Goal: Find specific page/section: Locate a particular part of the current website

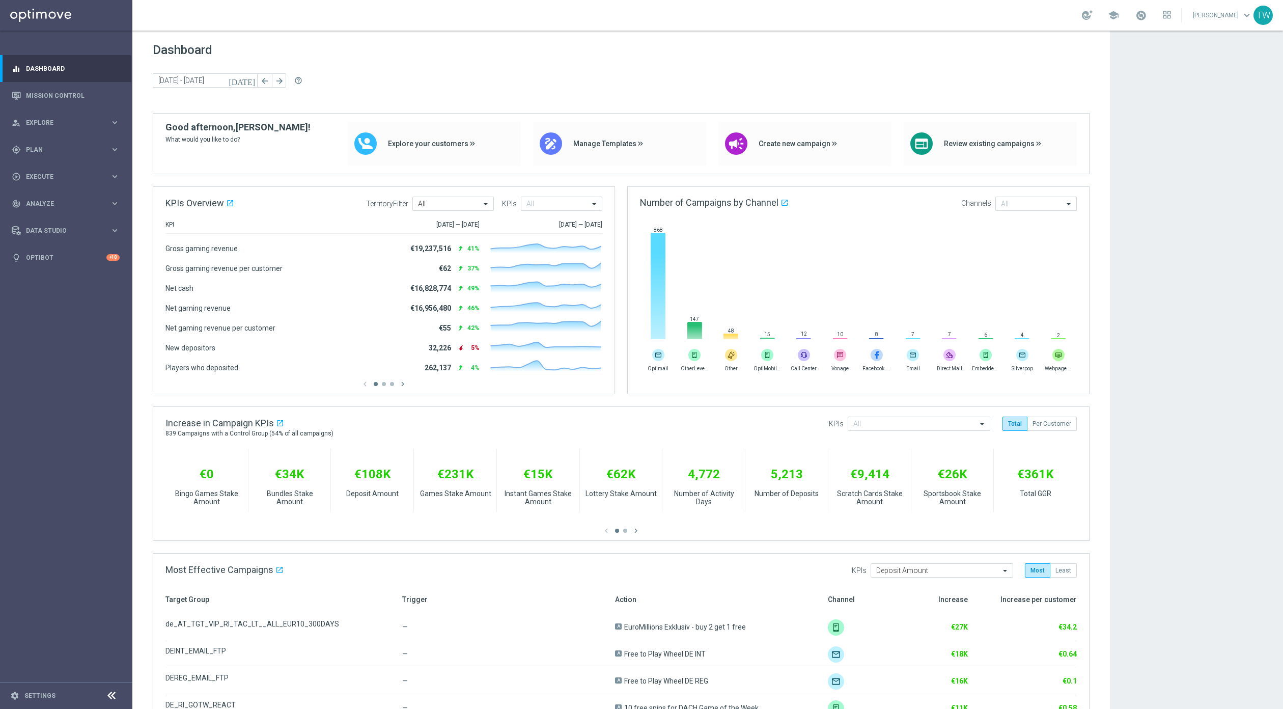
click at [1148, 16] on div "school" at bounding box center [1126, 15] width 89 height 17
click at [1148, 16] on link at bounding box center [1141, 16] width 13 height 16
click at [1147, 16] on span at bounding box center [1141, 15] width 11 height 11
click at [1147, 15] on span at bounding box center [1141, 15] width 11 height 11
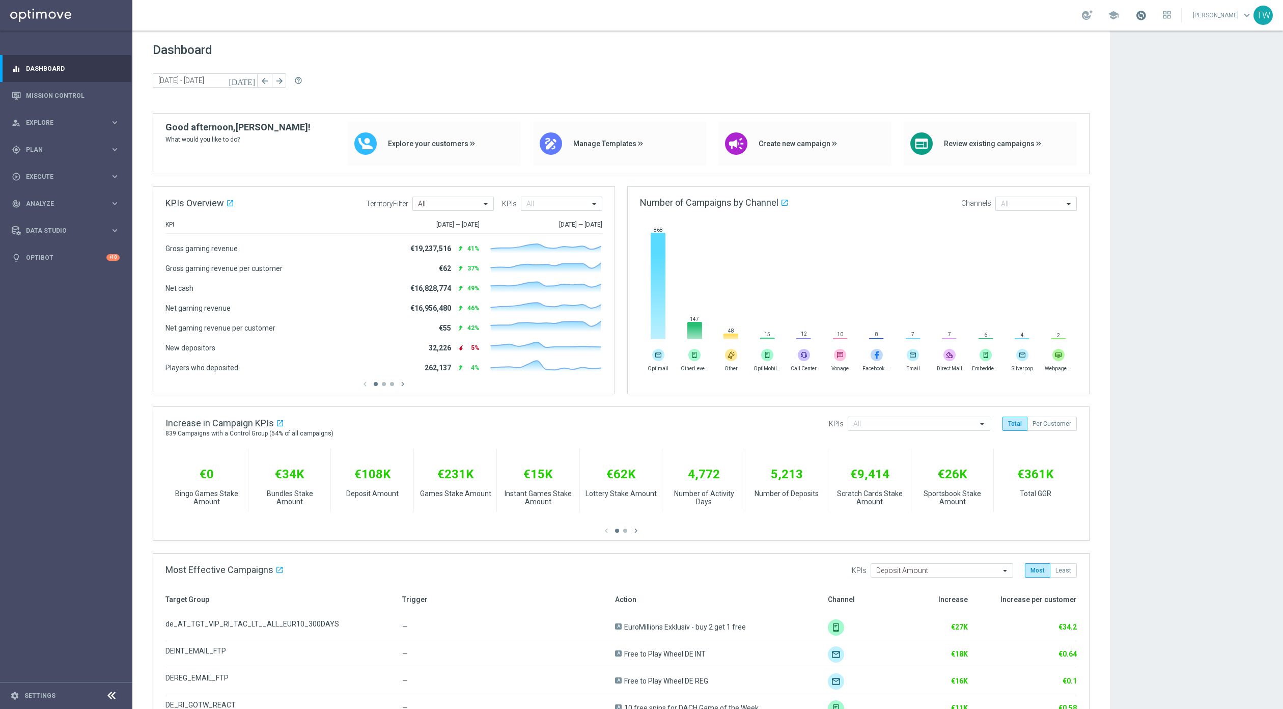
click at [1147, 20] on span at bounding box center [1141, 15] width 11 height 11
click at [1147, 18] on span at bounding box center [1141, 15] width 11 height 11
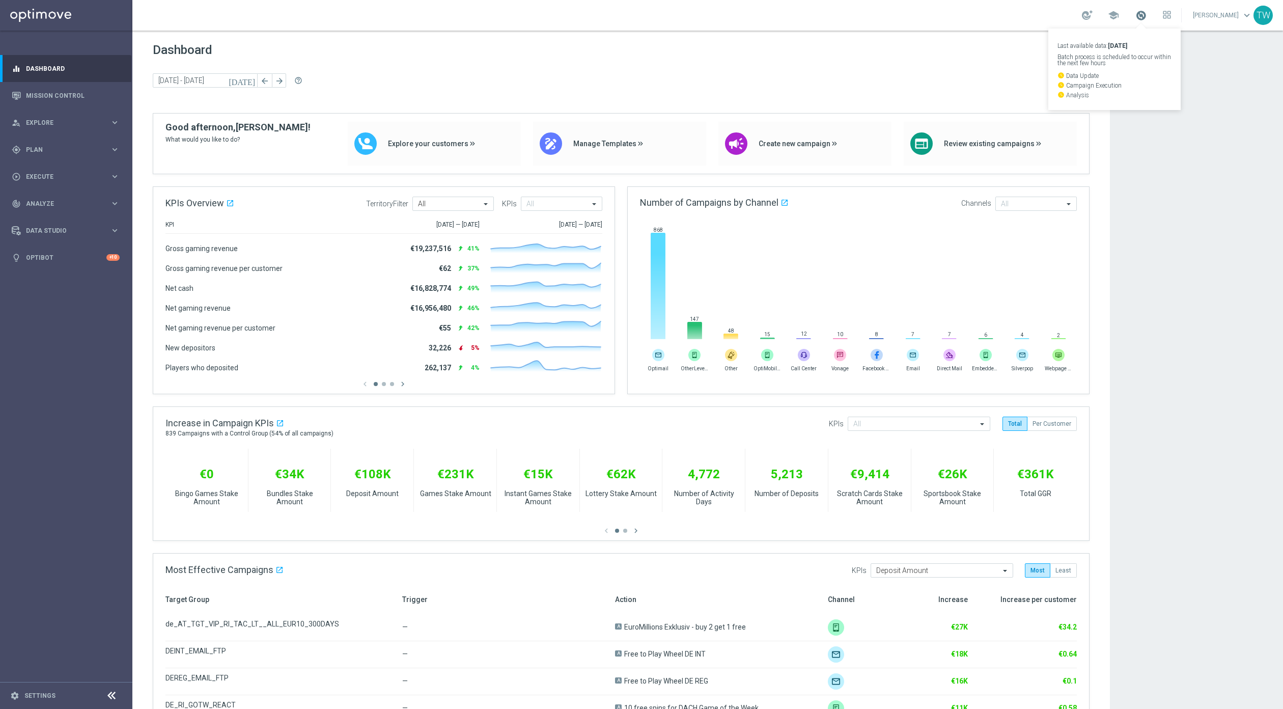
click at [1147, 18] on span at bounding box center [1141, 15] width 11 height 11
click at [1147, 13] on span at bounding box center [1141, 15] width 11 height 11
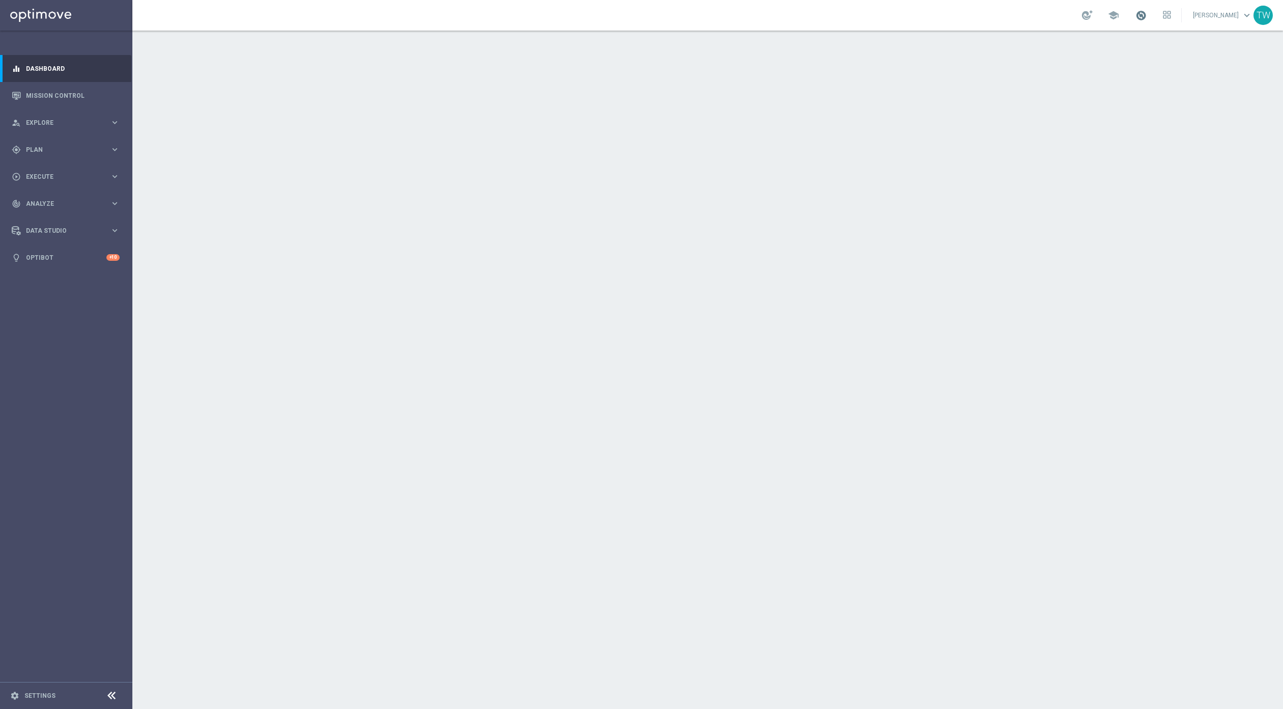
click at [1147, 16] on span at bounding box center [1141, 15] width 11 height 11
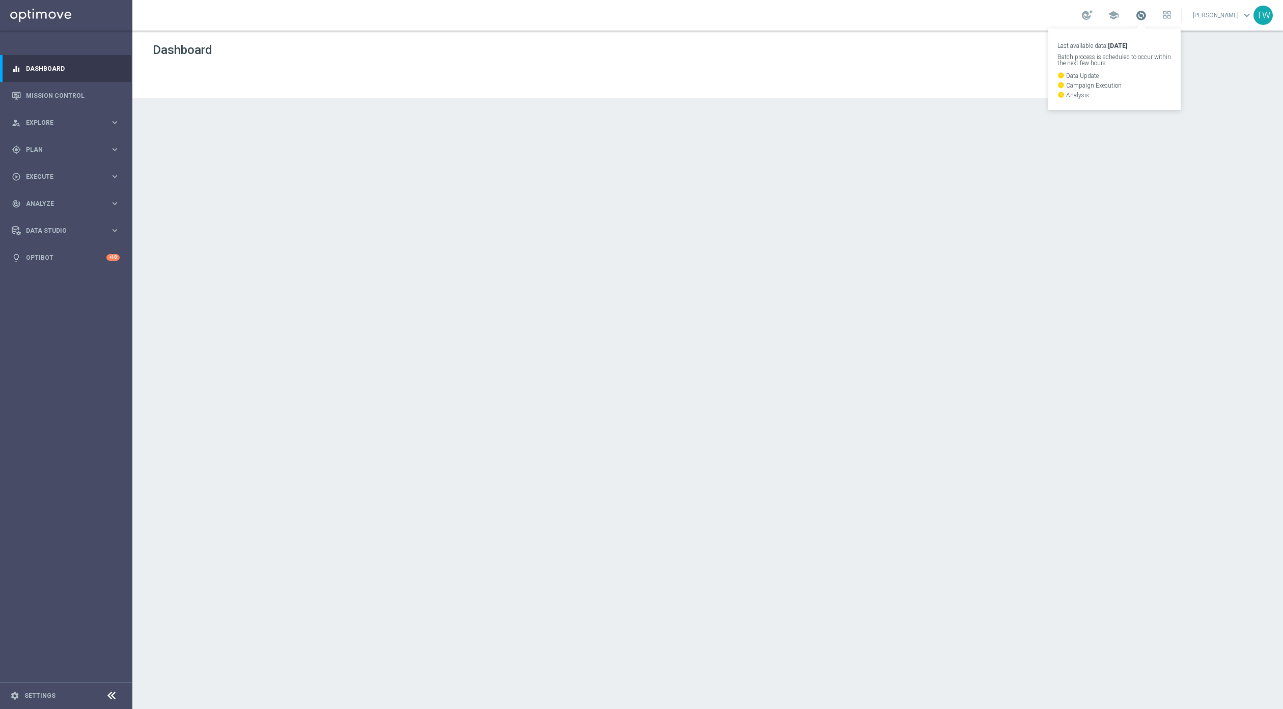
click at [1147, 16] on span at bounding box center [1141, 15] width 11 height 11
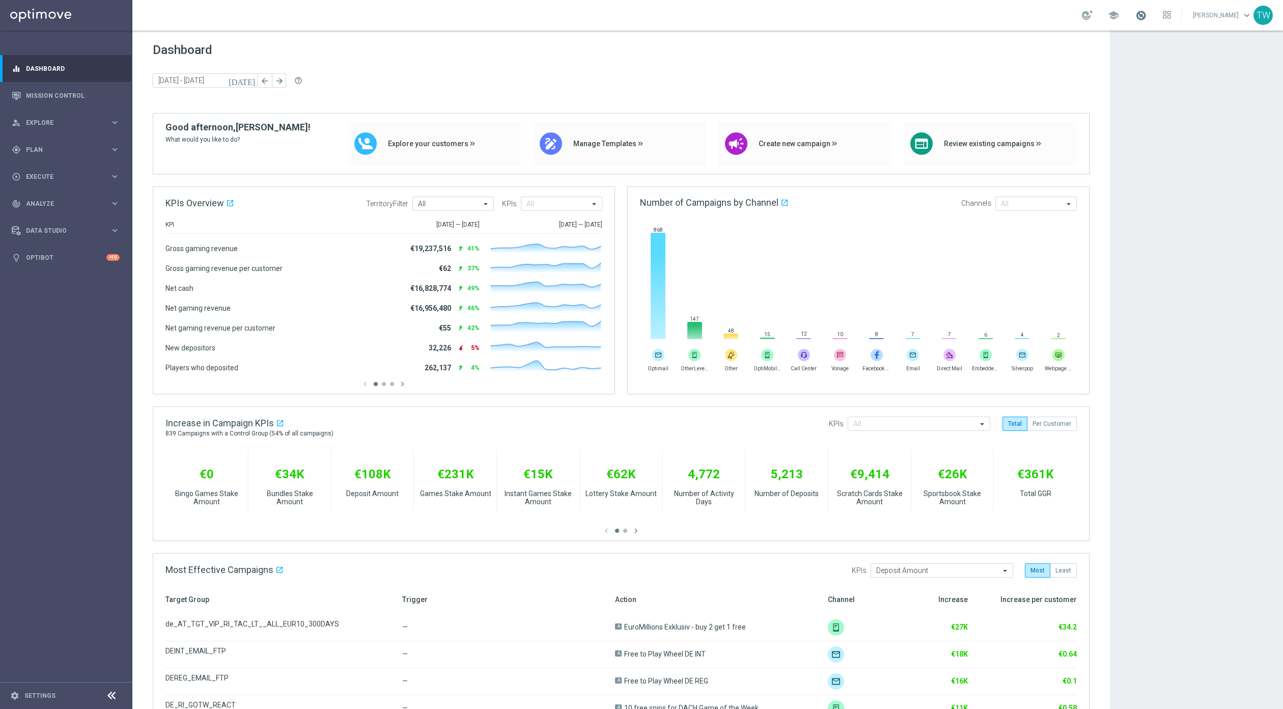
click at [1147, 14] on span at bounding box center [1141, 15] width 11 height 11
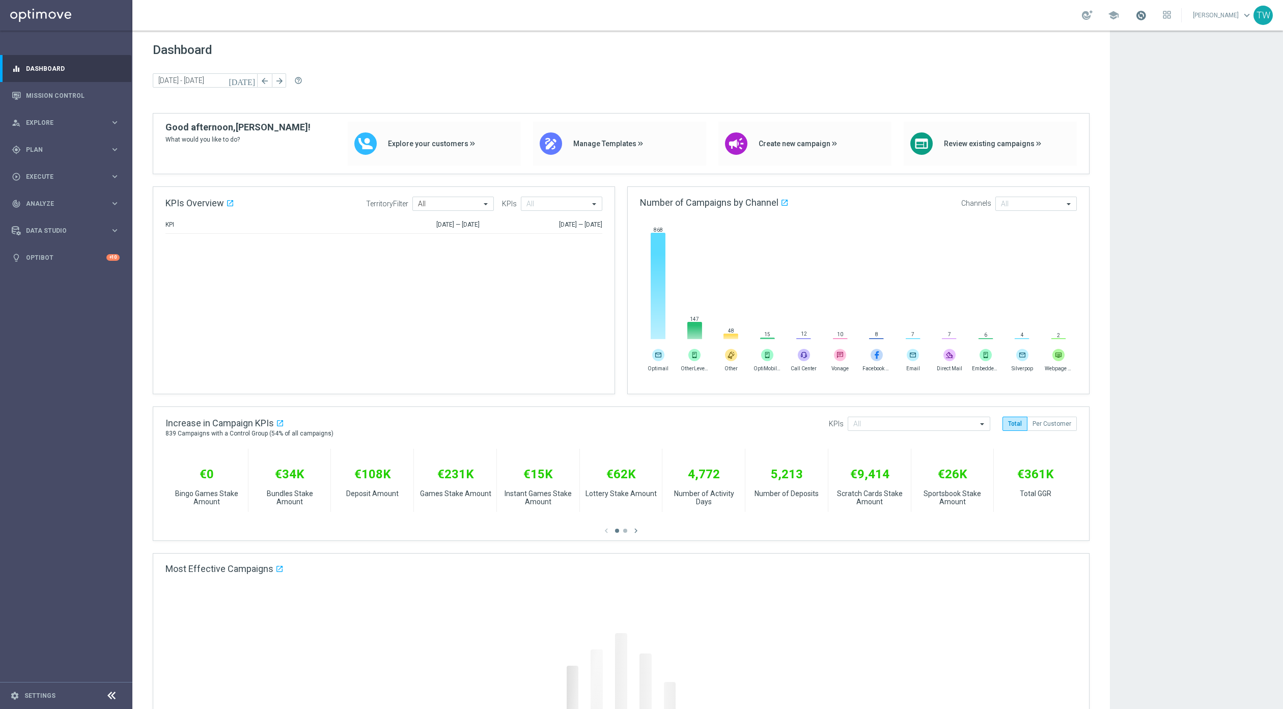
click at [1147, 12] on span at bounding box center [1141, 15] width 11 height 11
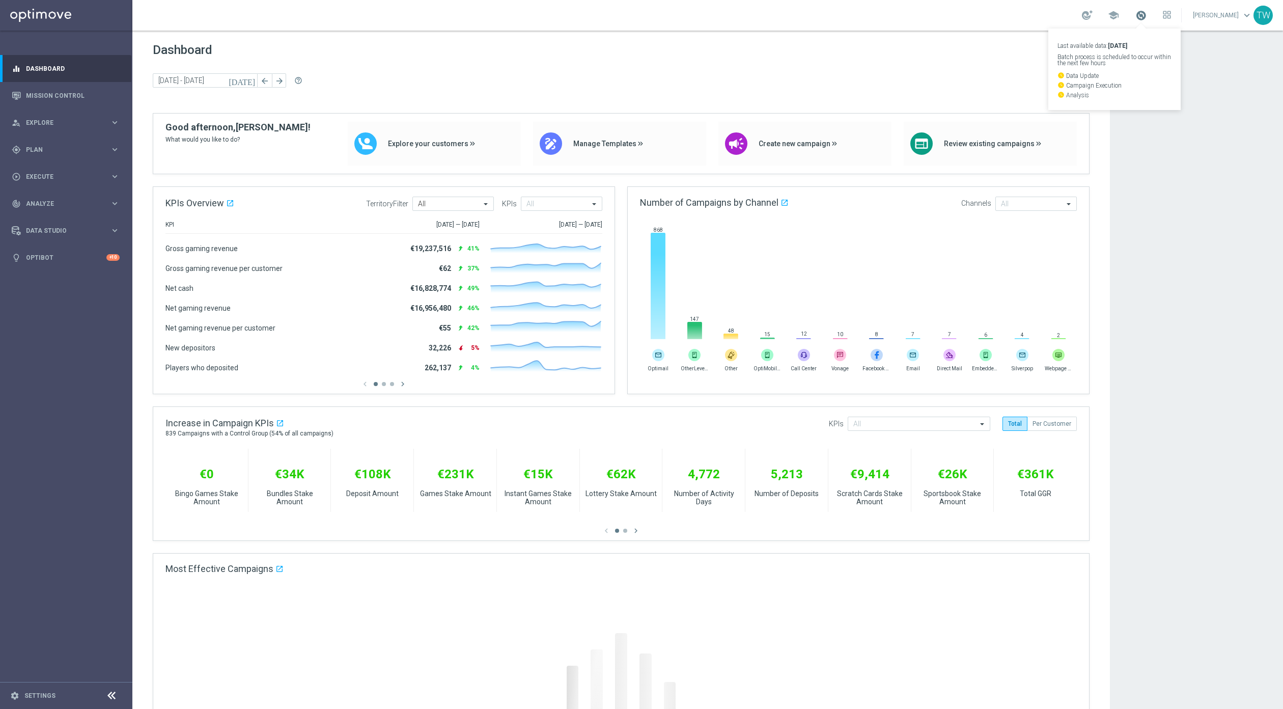
click at [1147, 12] on span at bounding box center [1141, 15] width 11 height 11
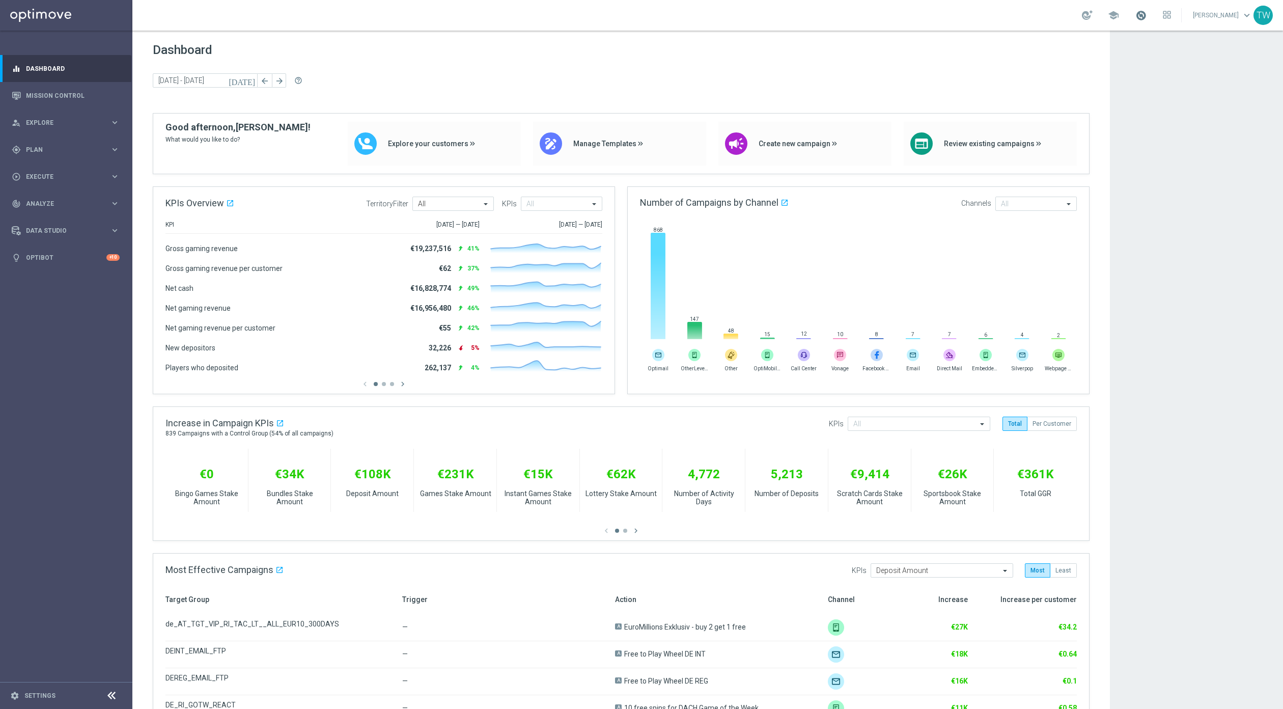
click at [1147, 17] on span at bounding box center [1141, 15] width 11 height 11
